Goal: Task Accomplishment & Management: Complete application form

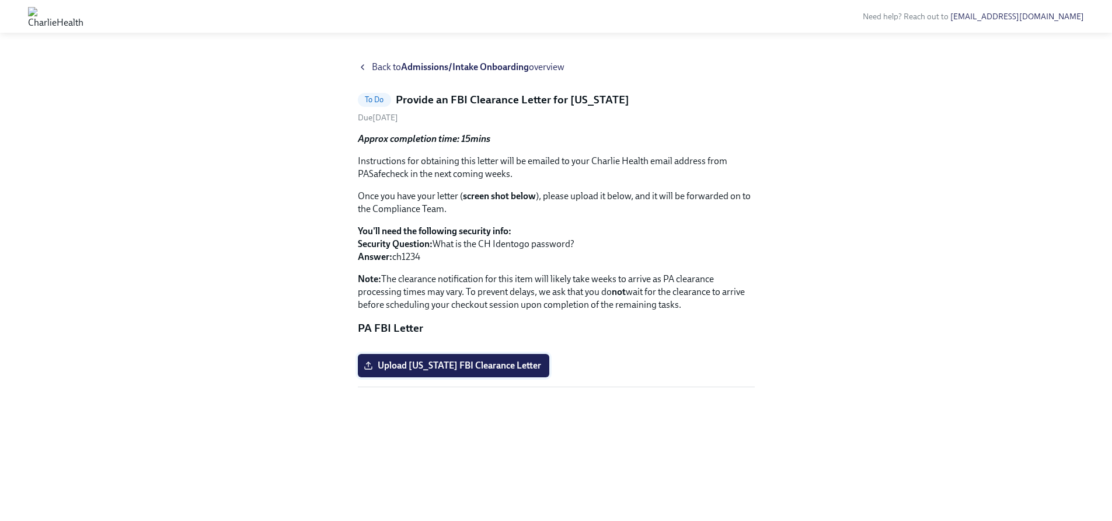
click at [434, 377] on label "Upload [US_STATE] FBI Clearance Letter" at bounding box center [453, 365] width 191 height 23
click at [0, 0] on input "Upload [US_STATE] FBI Clearance Letter" at bounding box center [0, 0] width 0 height 0
click at [182, 308] on div "Back to Admissions/Intake Onboarding overview To Do Provide an FBI Clearance Le…" at bounding box center [556, 277] width 1056 height 432
click at [197, 172] on div "Back to Admissions/Intake Onboarding overview To Do Provide an FBI Clearance Le…" at bounding box center [556, 277] width 1056 height 432
drag, startPoint x: 446, startPoint y: 231, endPoint x: 461, endPoint y: 243, distance: 19.9
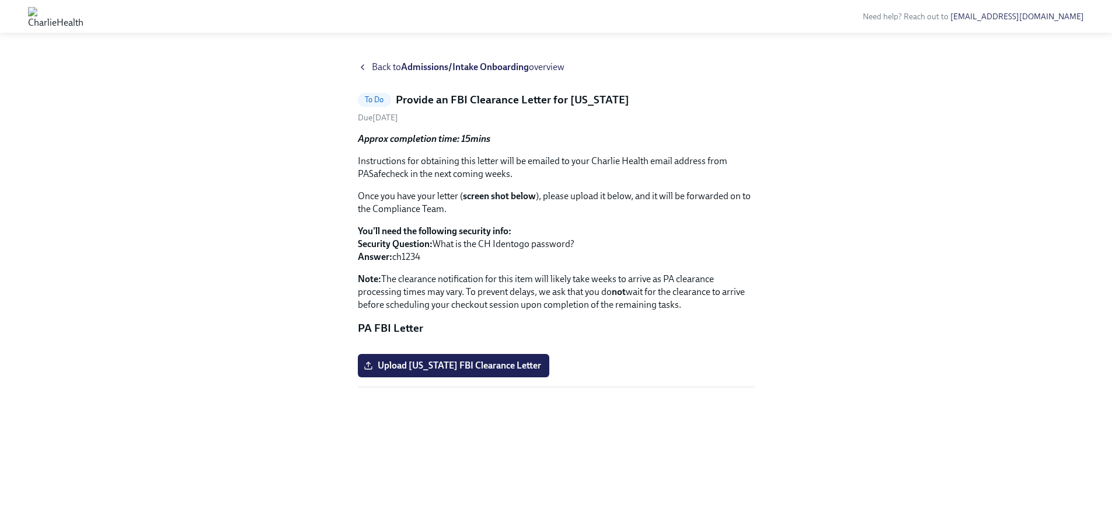
click at [447, 232] on strong "You'll need the following security info:" at bounding box center [434, 230] width 153 height 11
drag, startPoint x: 509, startPoint y: 226, endPoint x: 728, endPoint y: 246, distance: 219.1
click at [728, 273] on p "Note: The clearance notification for this item will likely take weeks to arrive…" at bounding box center [556, 292] width 397 height 39
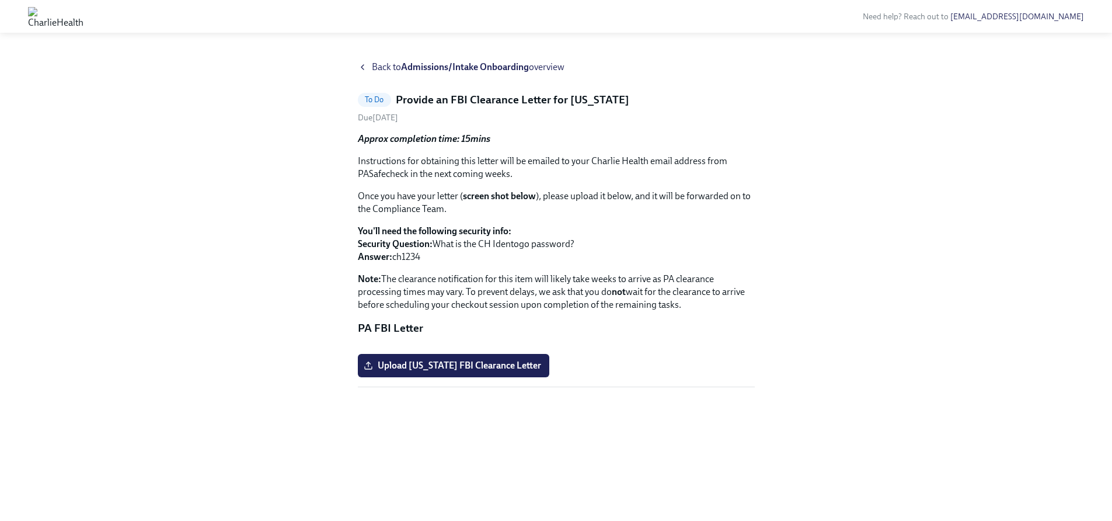
drag, startPoint x: 715, startPoint y: 252, endPoint x: 432, endPoint y: 224, distance: 283.8
click at [432, 273] on p "Note: The clearance notification for this item will likely take weeks to arrive…" at bounding box center [556, 292] width 397 height 39
drag, startPoint x: 536, startPoint y: 226, endPoint x: 720, endPoint y: 246, distance: 184.8
click at [720, 273] on p "Note: The clearance notification for this item will likely take weeks to arrive…" at bounding box center [556, 292] width 397 height 39
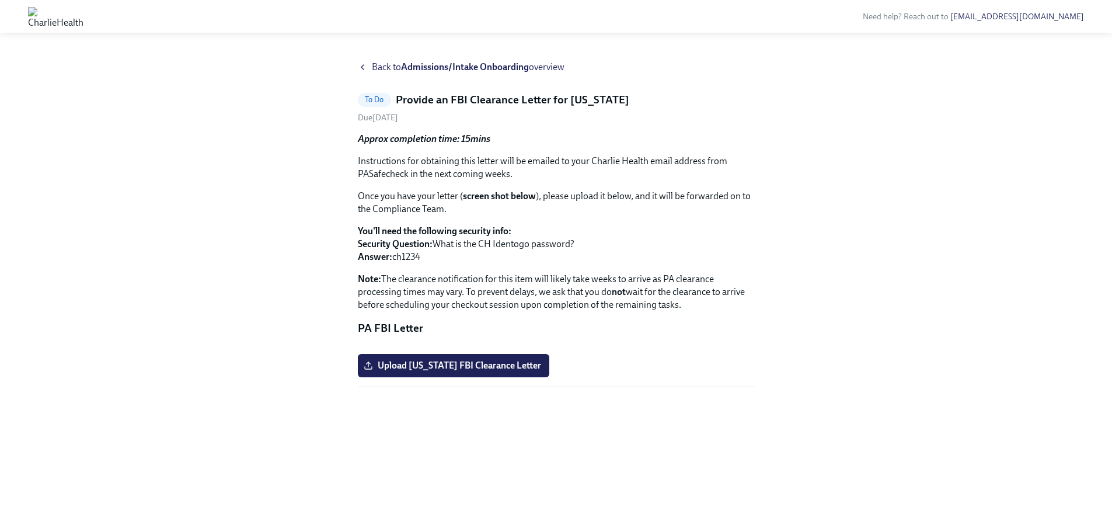
click at [720, 273] on p "Note: The clearance notification for this item will likely take weeks to arrive…" at bounding box center [556, 292] width 397 height 39
drag, startPoint x: 448, startPoint y: 254, endPoint x: 676, endPoint y: 239, distance: 228.7
click at [676, 273] on p "Note: The clearance notification for this item will likely take weeks to arrive…" at bounding box center [556, 292] width 397 height 39
drag, startPoint x: 678, startPoint y: 246, endPoint x: 423, endPoint y: 219, distance: 256.5
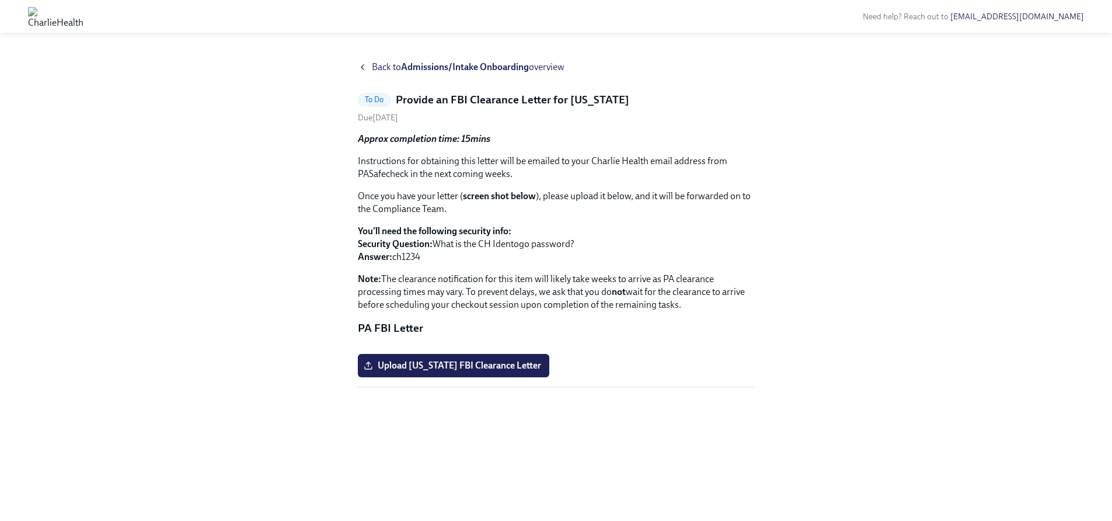
click at [423, 273] on p "Note: The clearance notification for this item will likely take weeks to arrive…" at bounding box center [556, 292] width 397 height 39
click at [263, 267] on div "Back to Admissions/Intake Onboarding overview To Do Provide an FBI Clearance Le…" at bounding box center [556, 277] width 1056 height 432
click at [156, 296] on div "Back to Admissions/Intake Onboarding overview To Do Provide an FBI Clearance Le…" at bounding box center [556, 277] width 1056 height 432
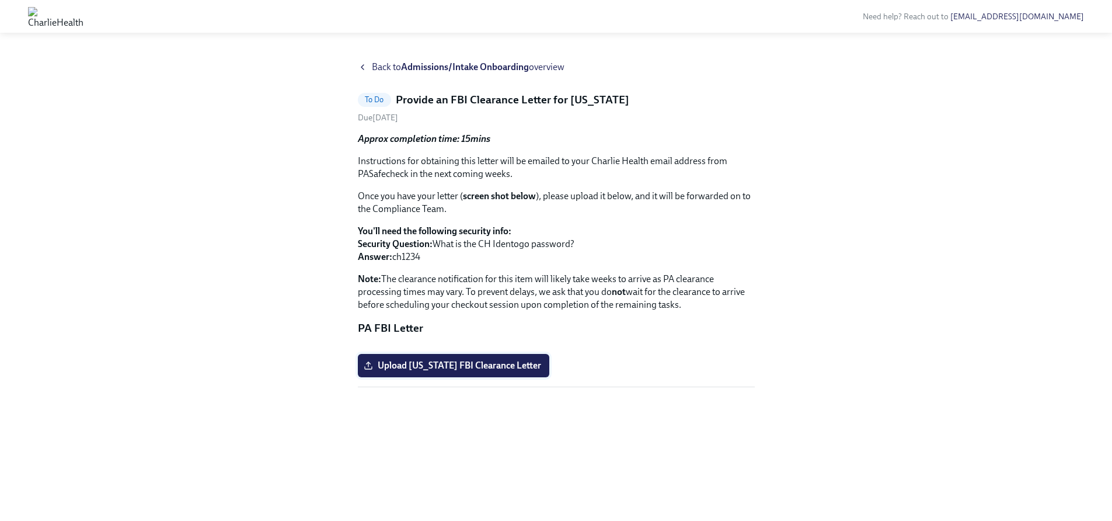
click at [442, 371] on span "Upload [US_STATE] FBI Clearance Letter" at bounding box center [453, 365] width 175 height 12
click at [0, 0] on input "Upload [US_STATE] FBI Clearance Letter" at bounding box center [0, 0] width 0 height 0
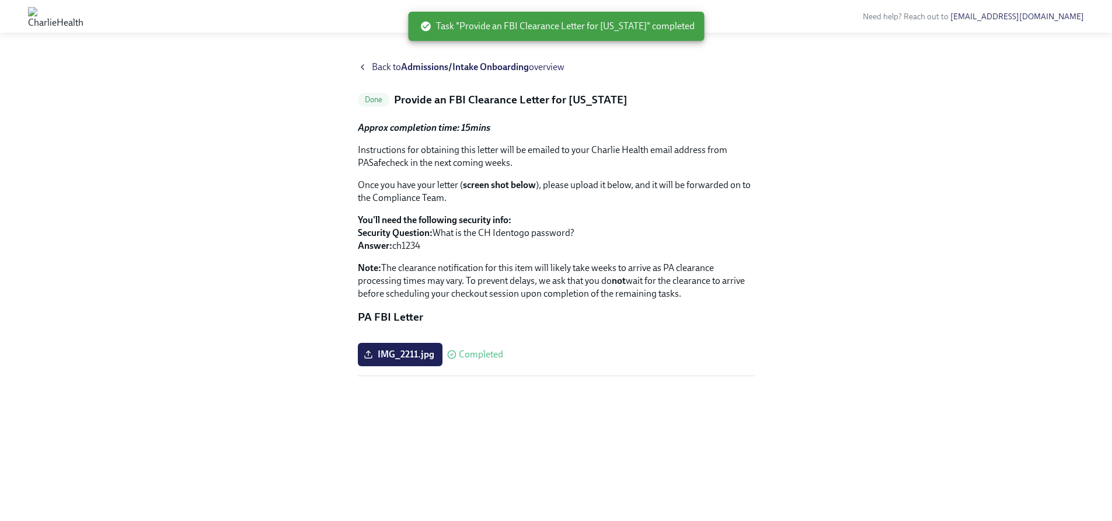
click at [211, 84] on div "Back to Admissions/Intake Onboarding overview Done Provide an FBI Clearance Let…" at bounding box center [556, 277] width 1056 height 432
